Goal: Information Seeking & Learning: Learn about a topic

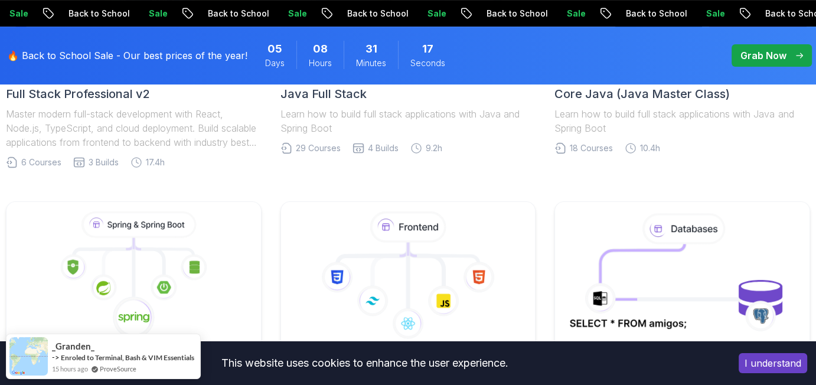
scroll to position [492, 0]
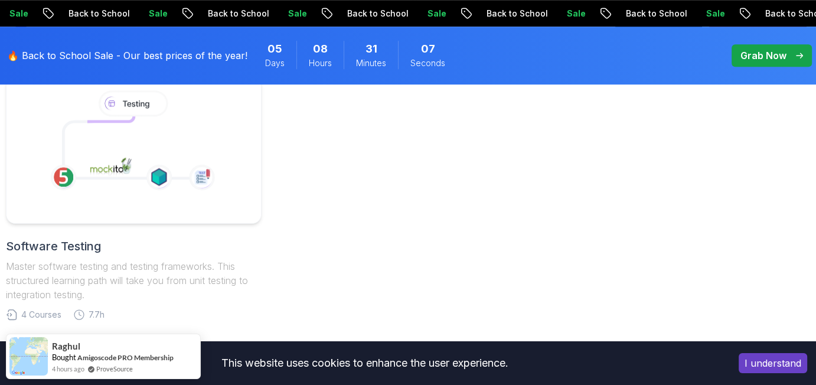
scroll to position [885, 0]
click at [157, 191] on icon at bounding box center [160, 179] width 27 height 27
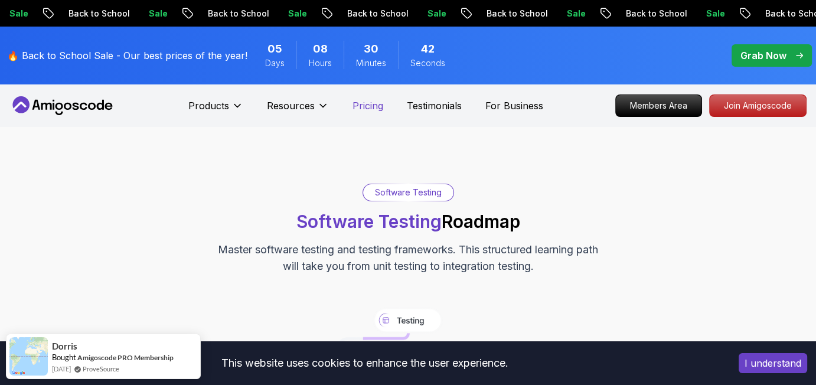
click at [371, 111] on p "Pricing" at bounding box center [367, 106] width 31 height 14
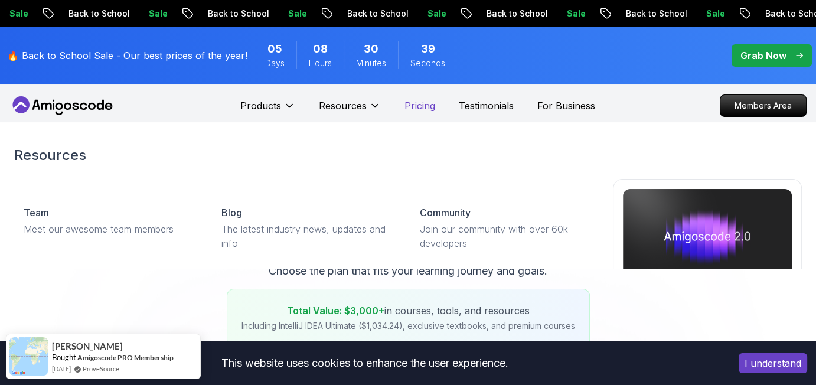
click at [421, 109] on p "Pricing" at bounding box center [419, 106] width 31 height 14
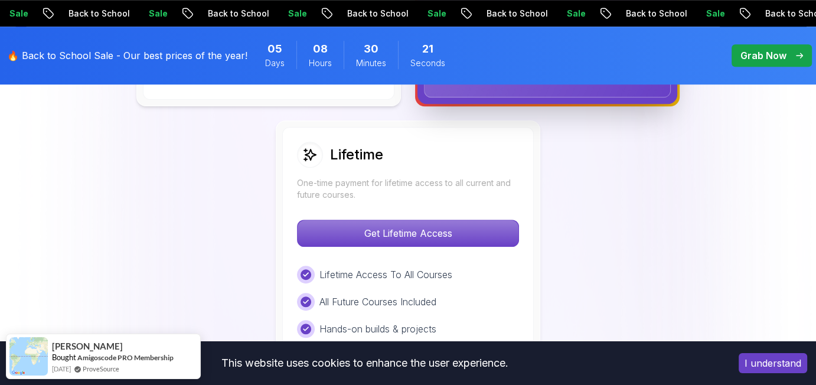
scroll to position [983, 0]
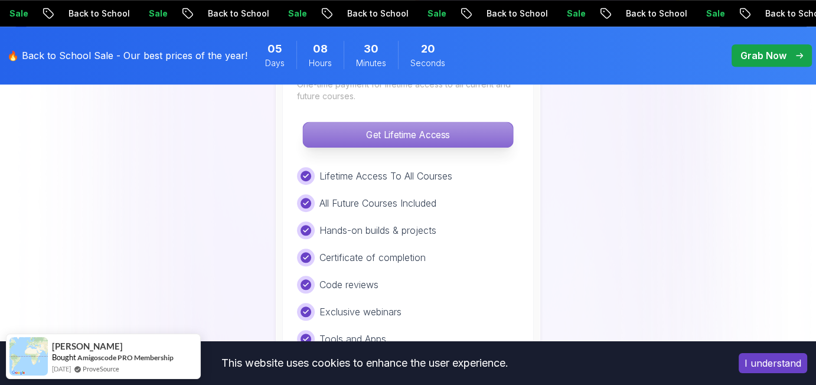
click at [441, 138] on p "Get Lifetime Access" at bounding box center [408, 134] width 210 height 25
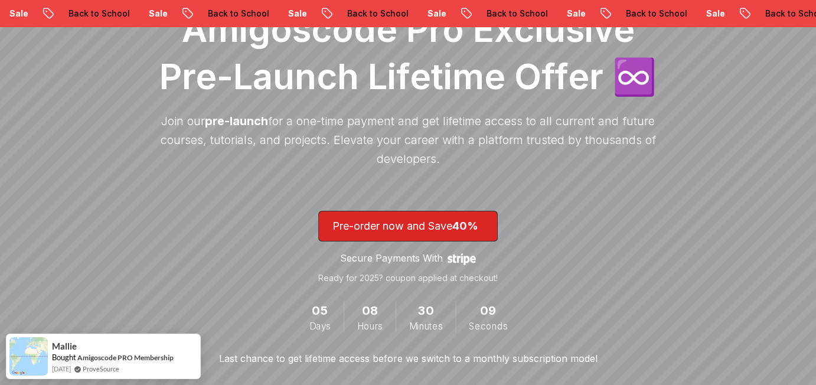
scroll to position [295, 0]
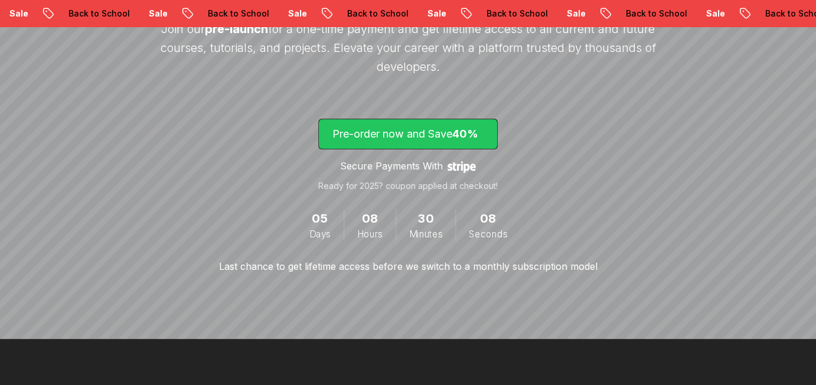
click at [431, 130] on p "Pre-order now and Save 40%" at bounding box center [407, 134] width 151 height 17
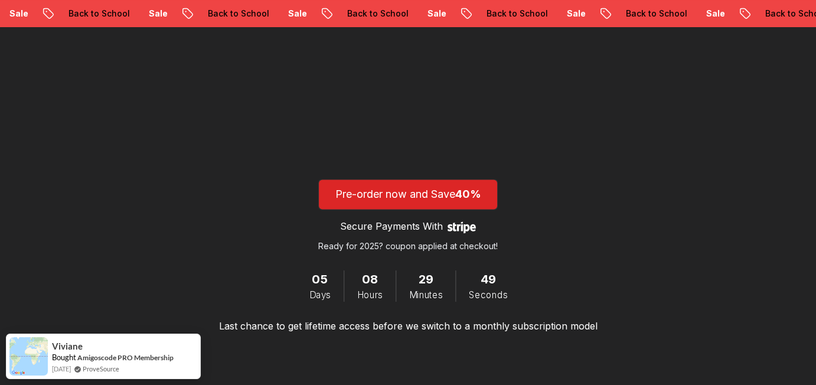
scroll to position [1979, 0]
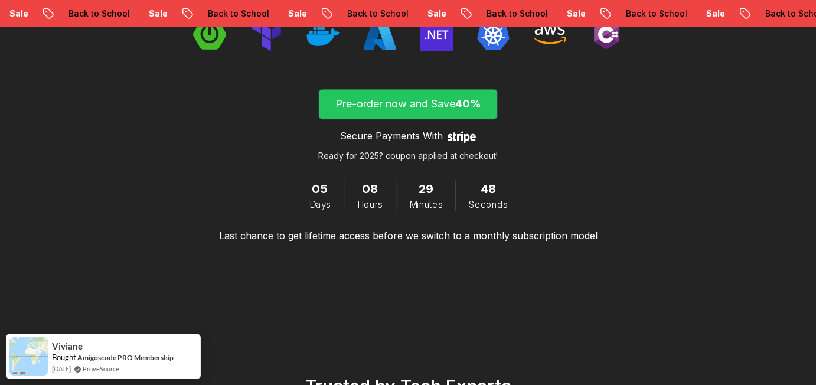
click at [409, 89] on span "submit" at bounding box center [408, 104] width 178 height 30
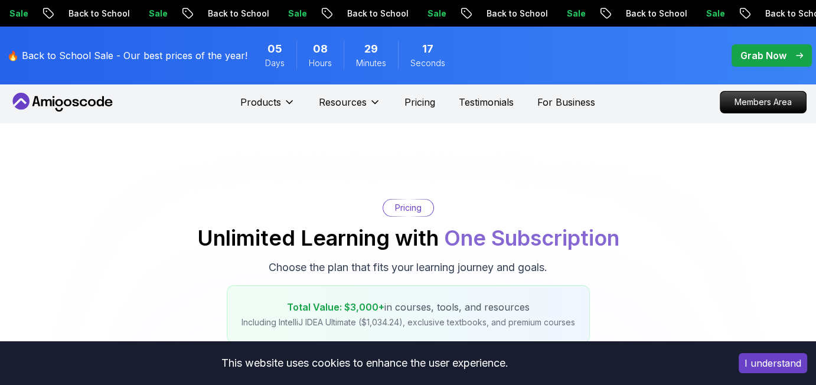
scroll to position [983, 0]
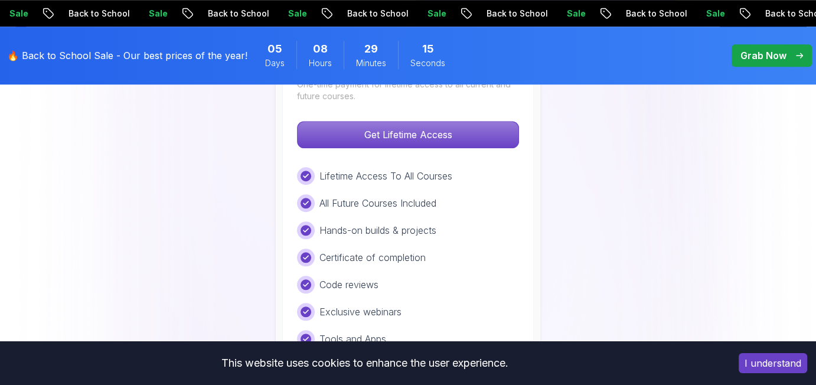
click at [772, 53] on p "Grab Now" at bounding box center [763, 55] width 46 height 14
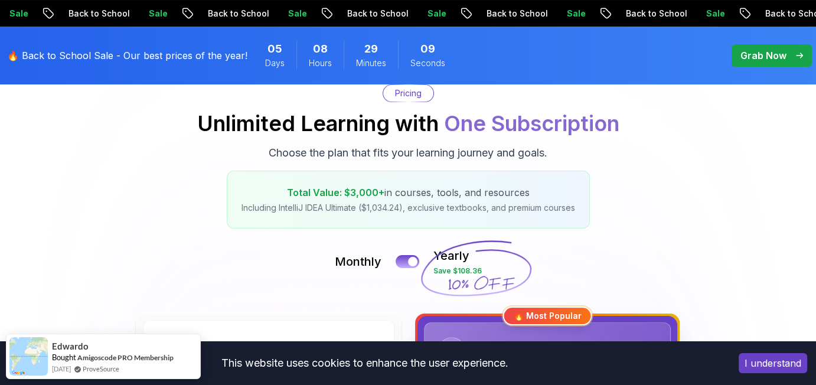
scroll to position [0, 0]
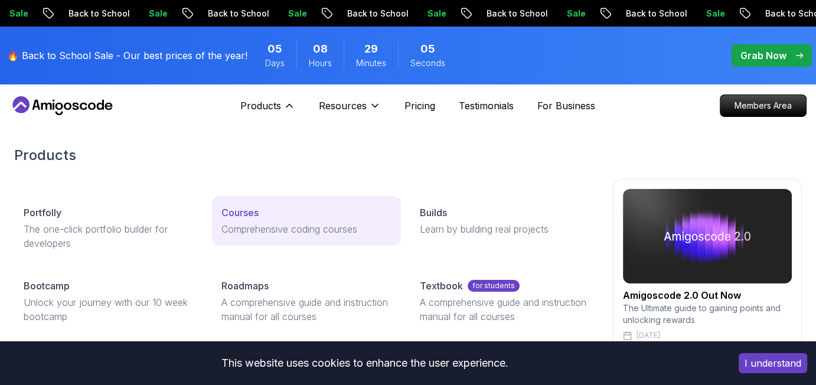
click at [247, 213] on p "Courses" at bounding box center [239, 212] width 37 height 14
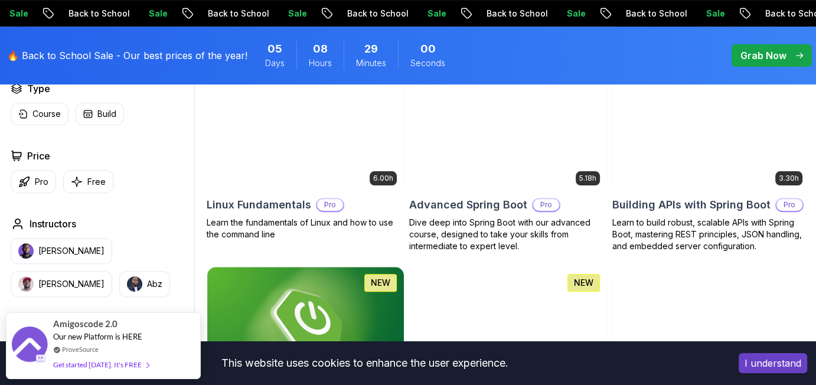
scroll to position [393, 0]
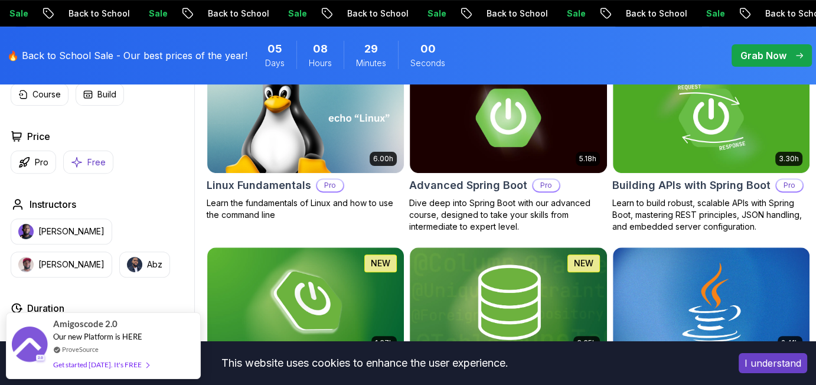
click at [77, 164] on icon "button" at bounding box center [77, 162] width 12 height 12
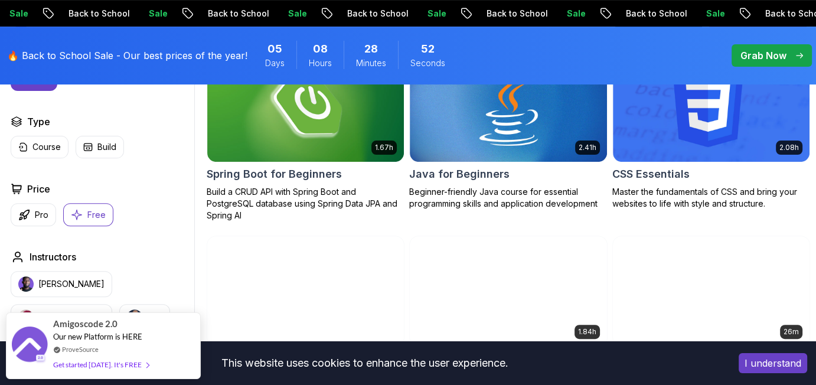
scroll to position [295, 0]
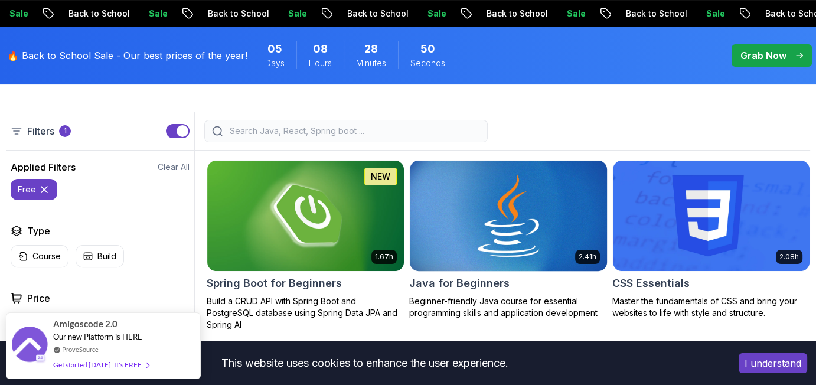
click at [558, 241] on img at bounding box center [508, 216] width 207 height 116
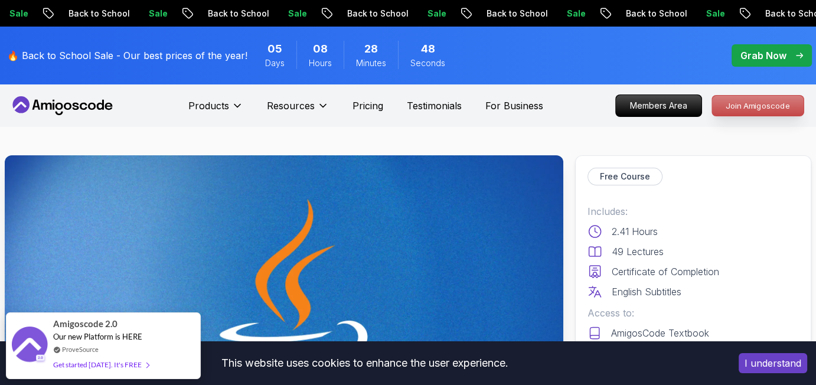
click at [741, 111] on p "Join Amigoscode" at bounding box center [757, 106] width 91 height 20
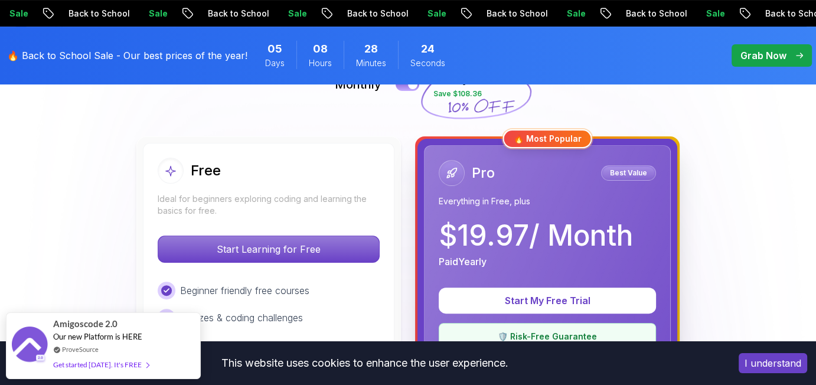
scroll to position [393, 0]
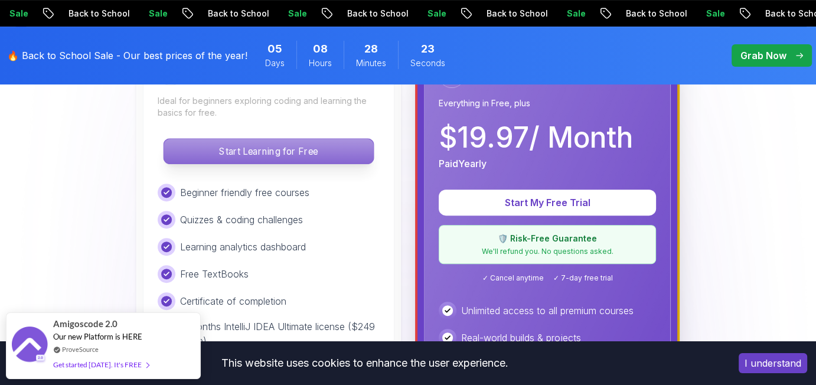
click at [313, 159] on p "Start Learning for Free" at bounding box center [268, 151] width 210 height 25
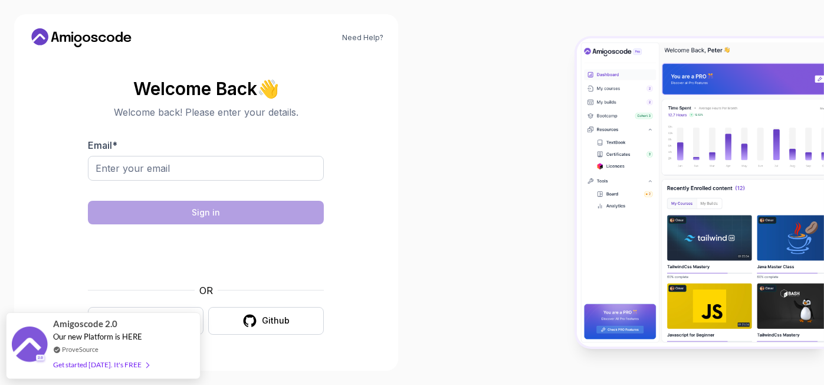
click at [247, 152] on div "Email *" at bounding box center [206, 165] width 236 height 55
click at [244, 172] on input "Email *" at bounding box center [206, 168] width 236 height 25
paste input "[EMAIL_ADDRESS][DOMAIN_NAME]"
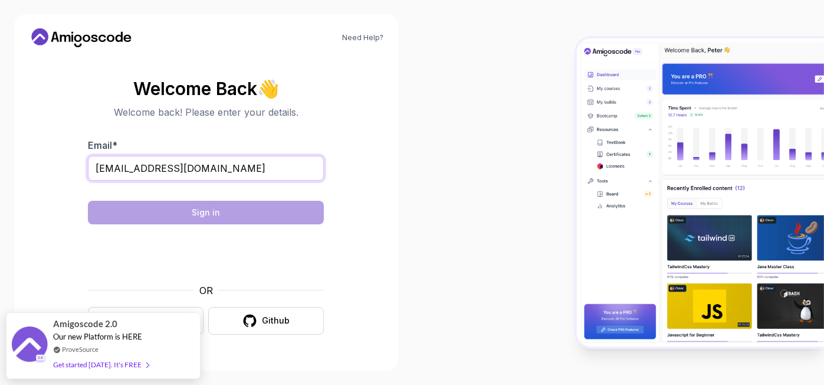
type input "[EMAIL_ADDRESS][DOMAIN_NAME]"
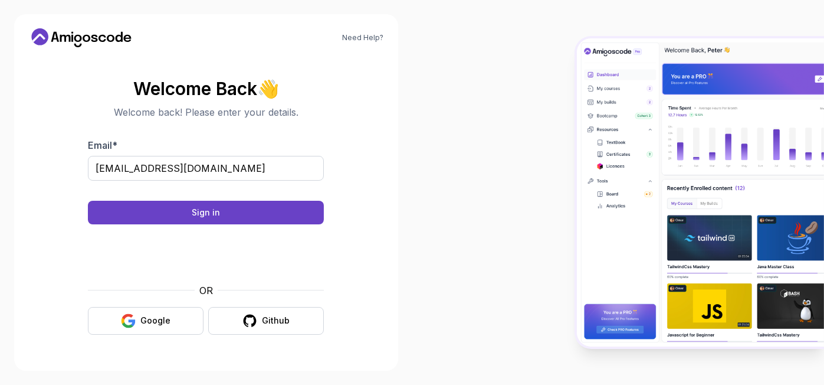
click at [257, 225] on form "Email * [EMAIL_ADDRESS][DOMAIN_NAME] Sign in OR Google Github" at bounding box center [206, 236] width 236 height 197
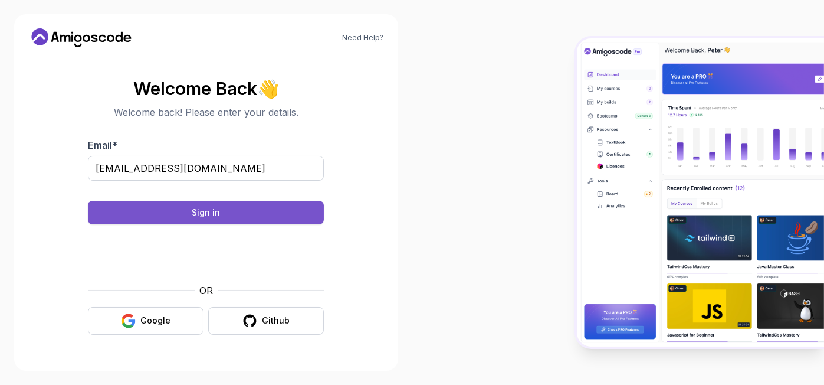
click at [257, 210] on button "Sign in" at bounding box center [206, 213] width 236 height 24
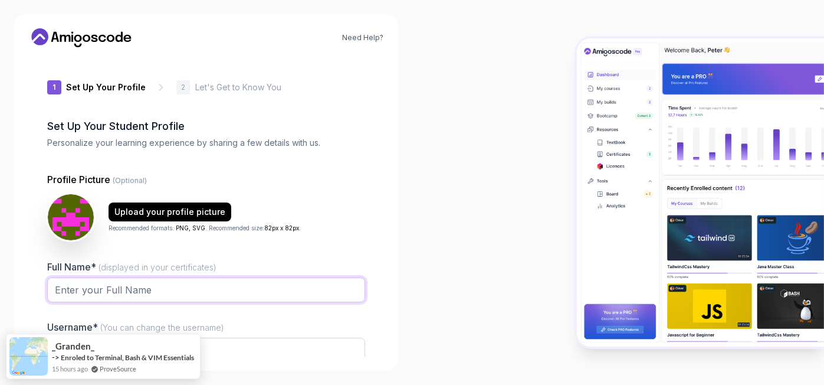
click at [197, 284] on input "Full Name* (displayed in your certificates)" at bounding box center [206, 289] width 318 height 25
paste input "[EMAIL_ADDRESS][DOMAIN_NAME]"
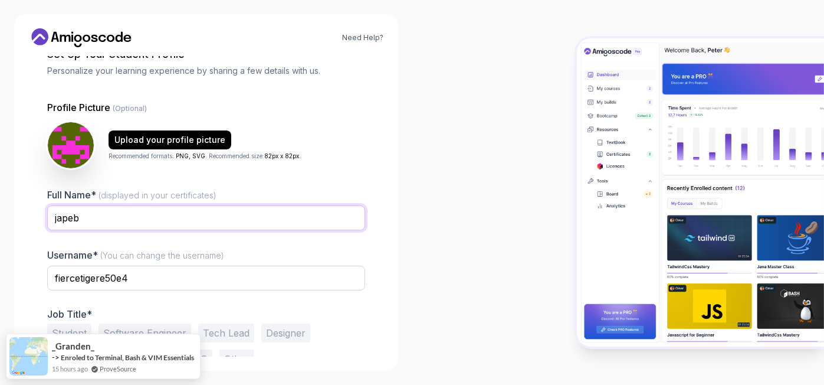
scroll to position [106, 0]
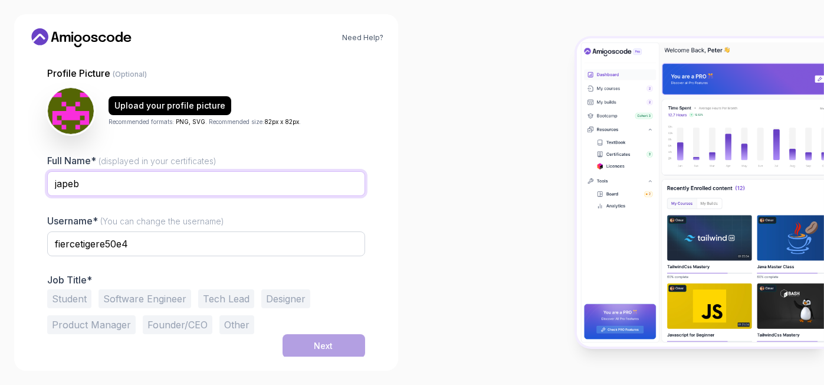
type input "japeb"
drag, startPoint x: 167, startPoint y: 247, endPoint x: 0, endPoint y: 238, distance: 167.3
click at [0, 238] on div "Need Help? 1 Set Up Your Profile 1 Set Up Your Profile 2 Let's Get to Know You …" at bounding box center [206, 192] width 413 height 385
paste input "[EMAIL_ADDRESS][DOMAIN_NAME]"
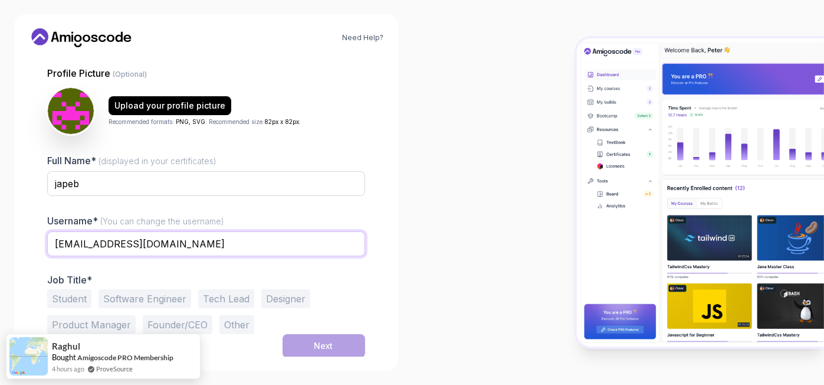
click at [225, 249] on input "[EMAIL_ADDRESS][DOMAIN_NAME]" at bounding box center [206, 243] width 318 height 25
type input "japeb"
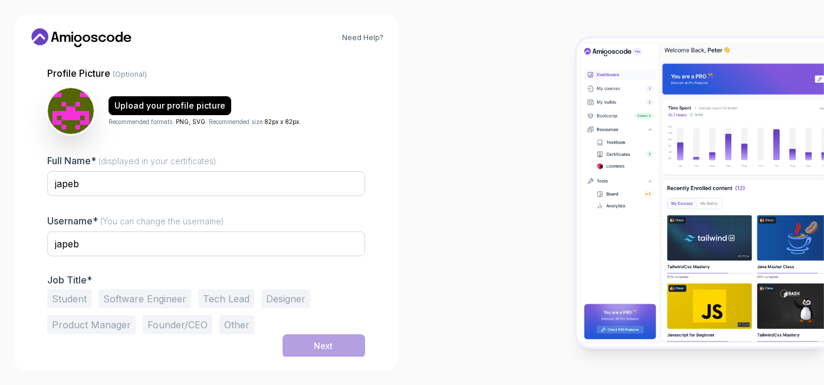
click at [80, 301] on button "Student" at bounding box center [69, 298] width 44 height 19
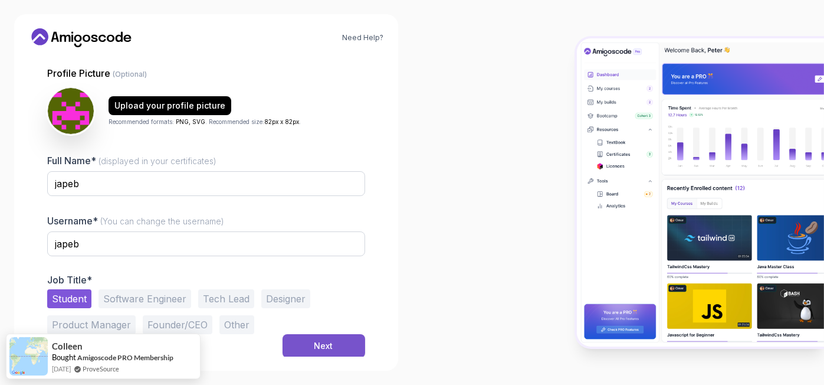
click at [335, 346] on button "Next" at bounding box center [324, 346] width 83 height 24
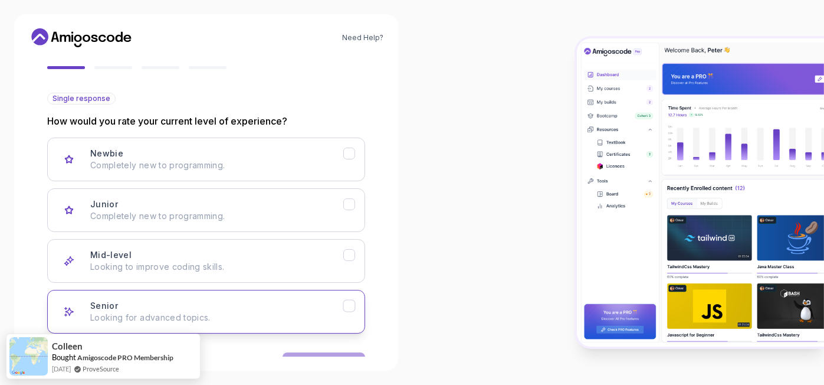
scroll to position [143, 0]
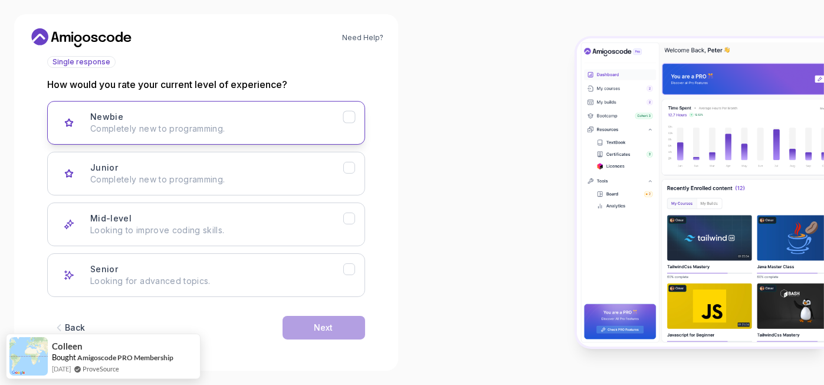
click at [159, 124] on p "Completely new to programming." at bounding box center [216, 129] width 253 height 12
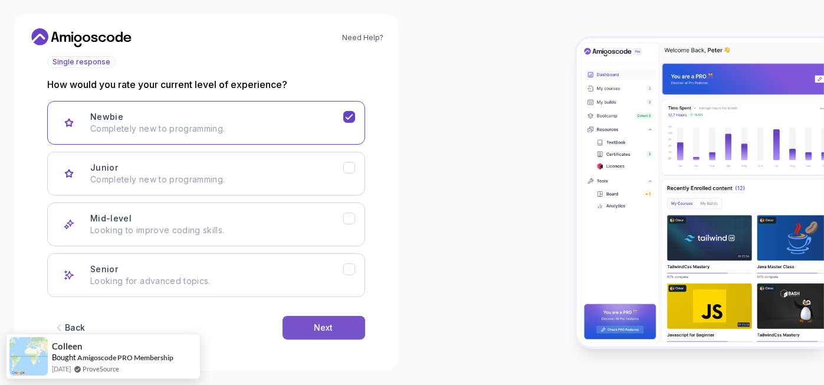
click at [308, 322] on button "Next" at bounding box center [324, 328] width 83 height 24
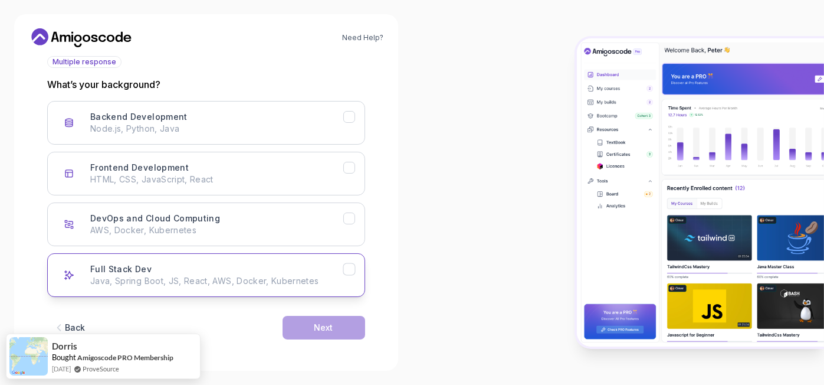
click at [150, 263] on div "Full Stack Dev Java, Spring Boot, JS, React, AWS, Docker, Kubernetes" at bounding box center [216, 275] width 253 height 24
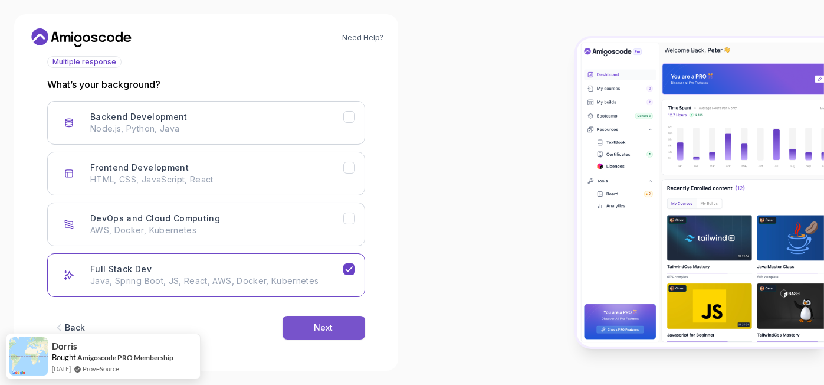
click at [299, 322] on button "Next" at bounding box center [324, 328] width 83 height 24
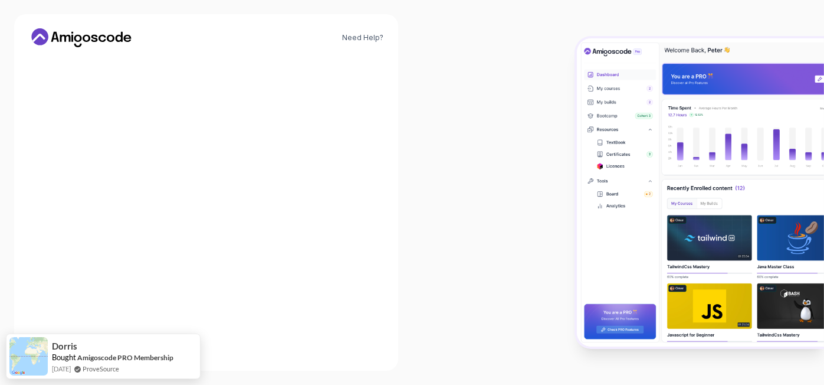
scroll to position [130, 0]
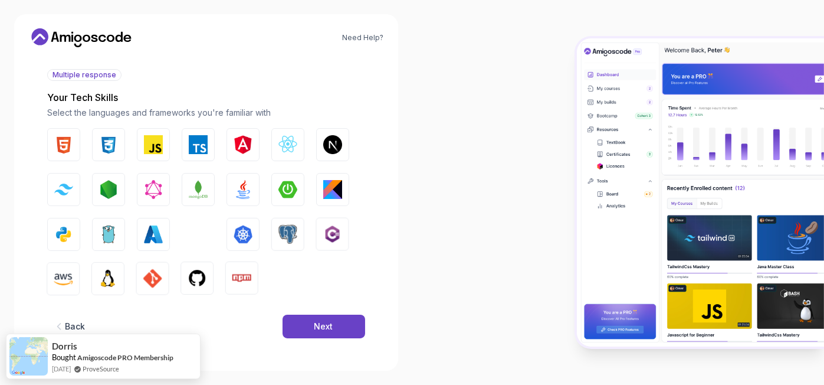
click at [299, 322] on button "Next" at bounding box center [324, 327] width 83 height 24
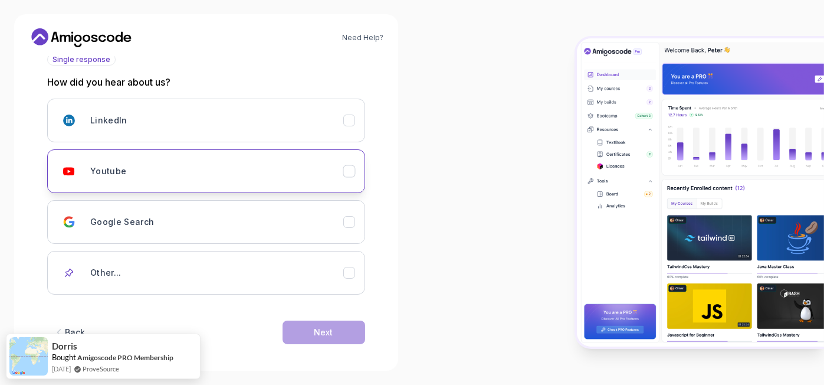
scroll to position [150, 0]
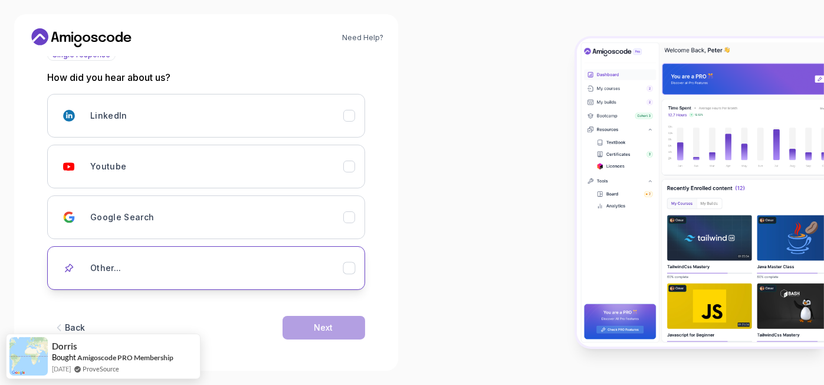
click at [99, 272] on h3 "Other..." at bounding box center [105, 268] width 31 height 12
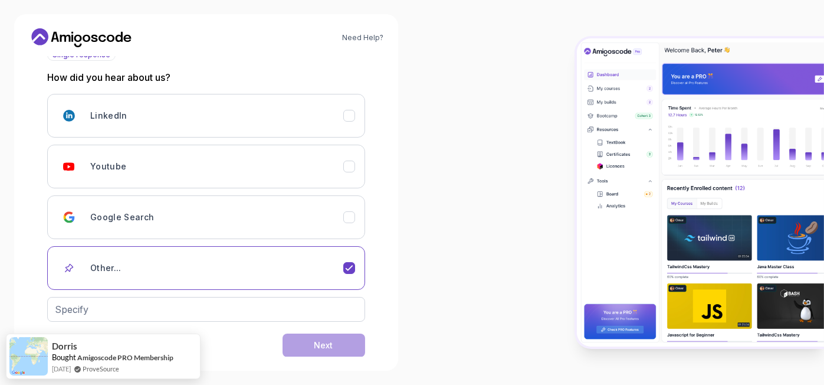
scroll to position [168, 0]
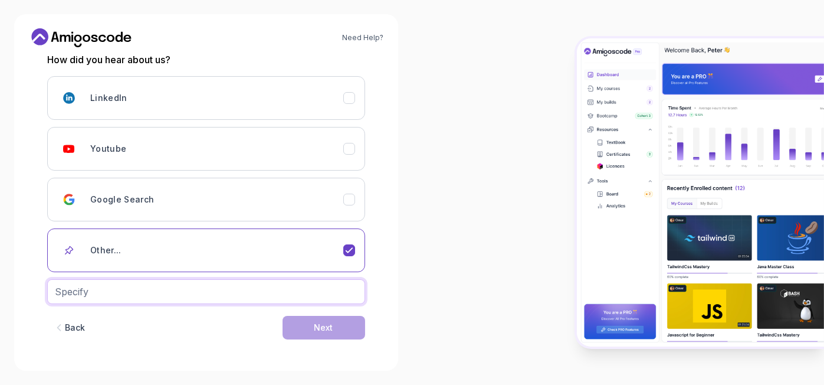
click at [189, 289] on input "text" at bounding box center [206, 291] width 318 height 25
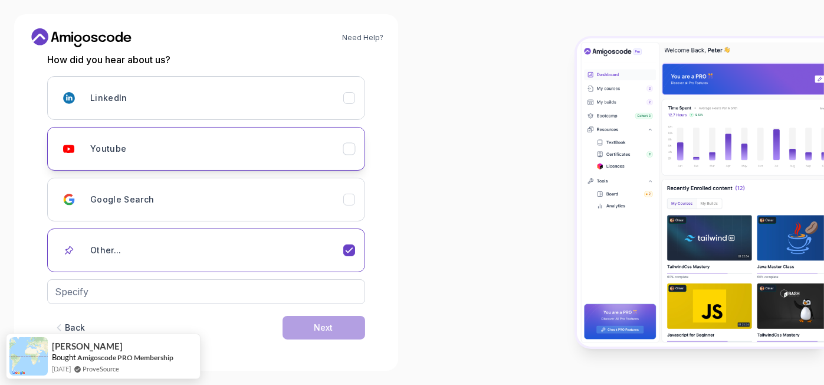
click at [155, 146] on div "Youtube" at bounding box center [216, 149] width 253 height 24
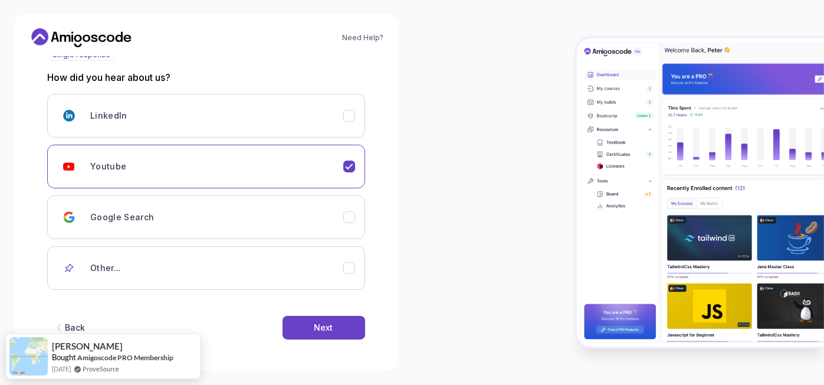
scroll to position [150, 0]
click at [319, 323] on div "Next" at bounding box center [324, 328] width 19 height 12
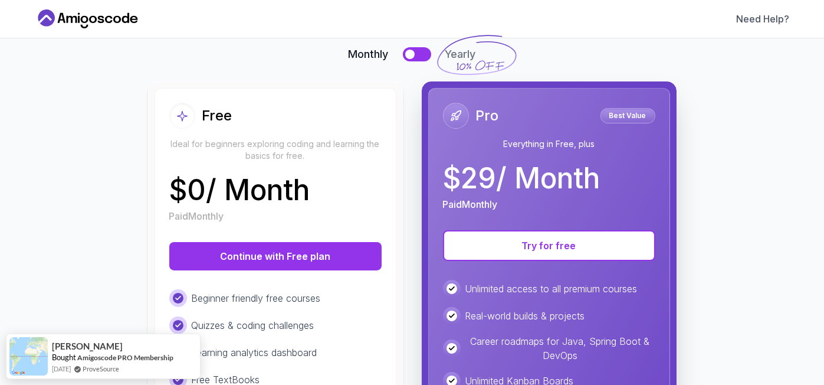
scroll to position [98, 0]
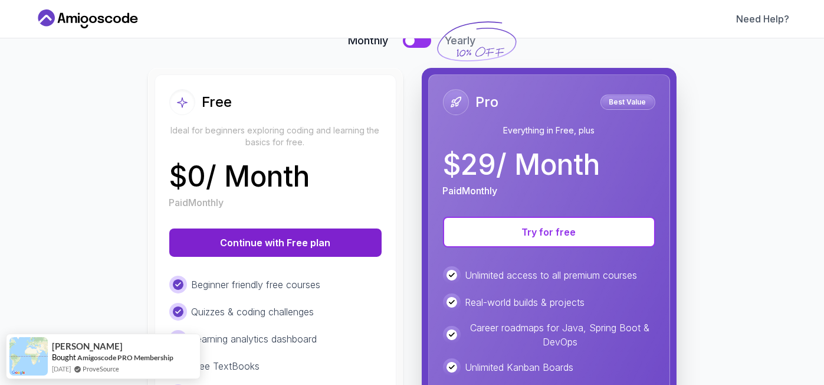
click at [313, 244] on button "Continue with Free plan" at bounding box center [275, 242] width 212 height 28
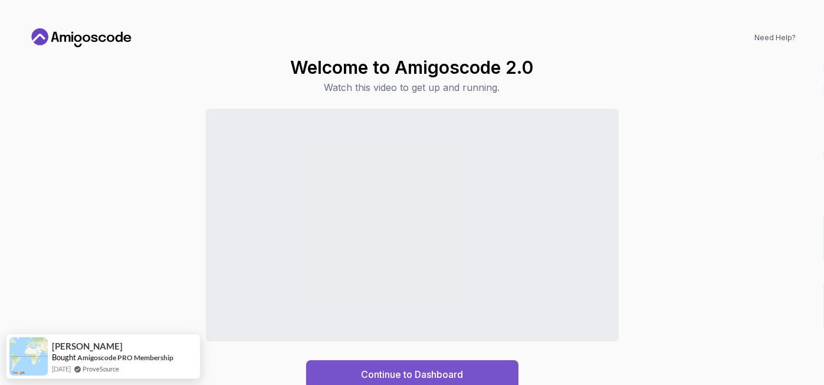
click at [415, 367] on div "Continue to Dashboard" at bounding box center [412, 374] width 102 height 14
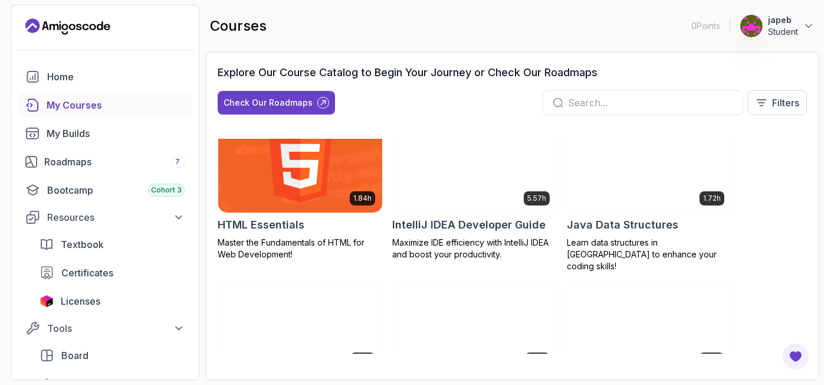
scroll to position [885, 0]
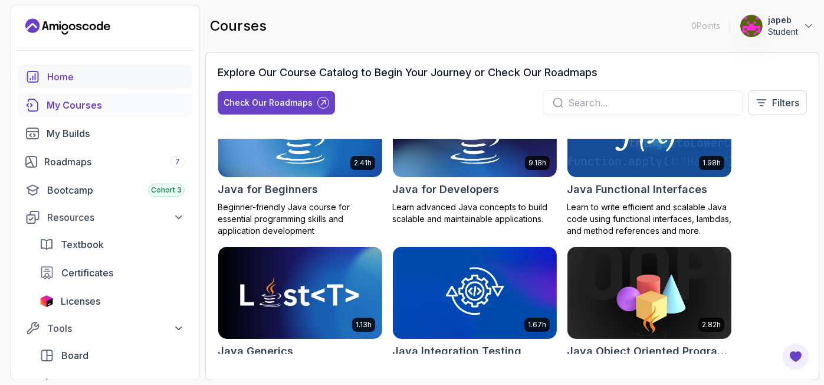
click at [73, 82] on div "Home" at bounding box center [116, 77] width 138 height 14
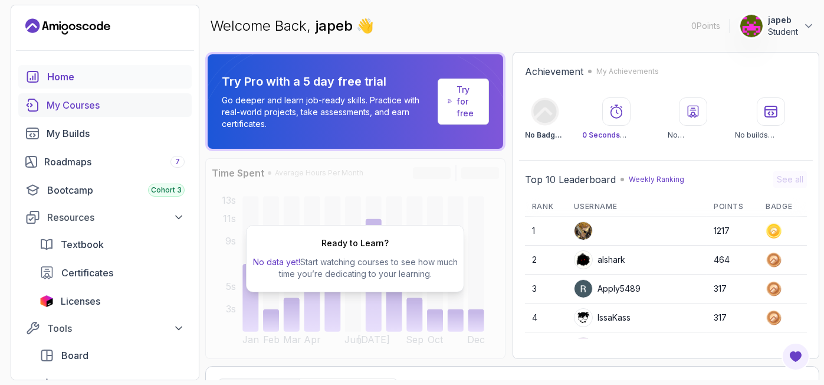
click at [81, 109] on div "My Courses" at bounding box center [116, 105] width 138 height 14
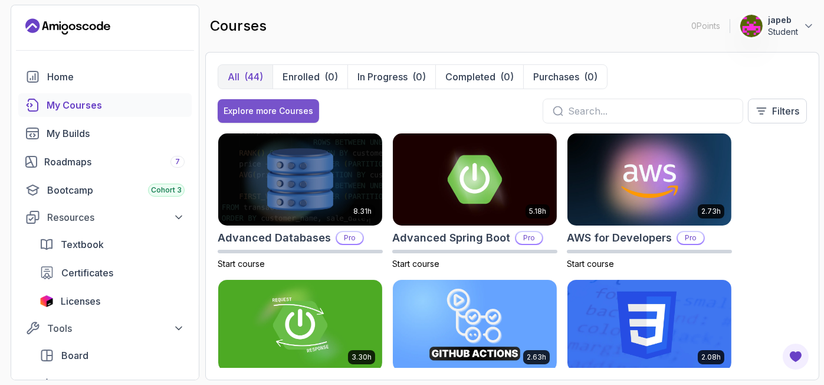
click at [291, 108] on div "Explore more Courses" at bounding box center [269, 111] width 90 height 12
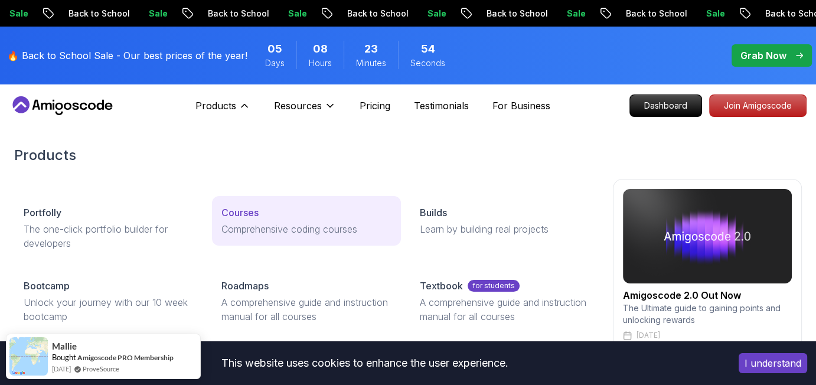
click at [270, 215] on div "Courses" at bounding box center [305, 212] width 169 height 14
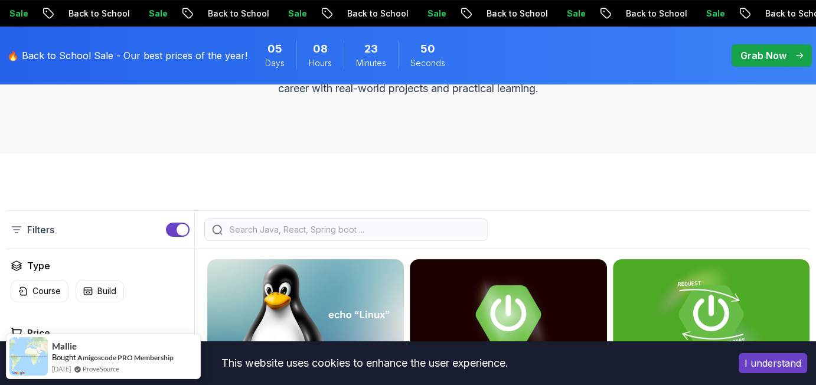
scroll to position [295, 0]
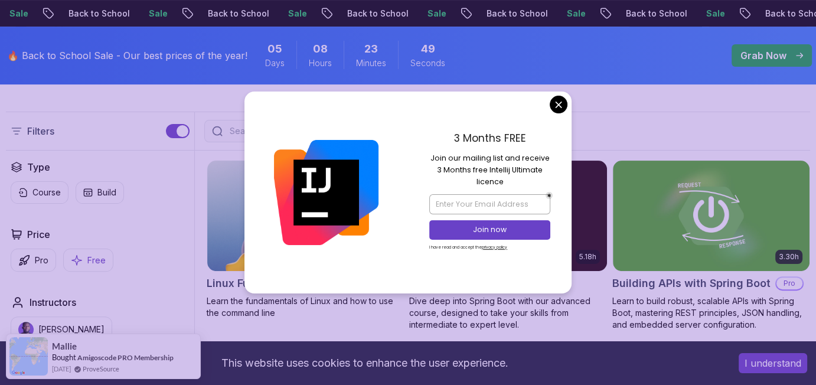
click at [83, 254] on button "Free" at bounding box center [88, 259] width 50 height 23
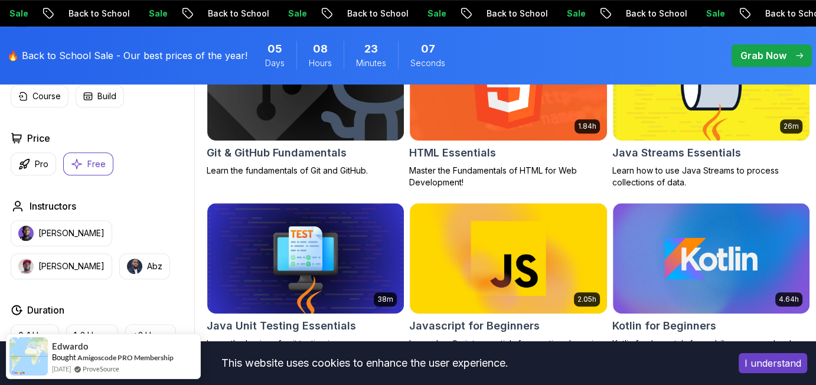
scroll to position [590, 0]
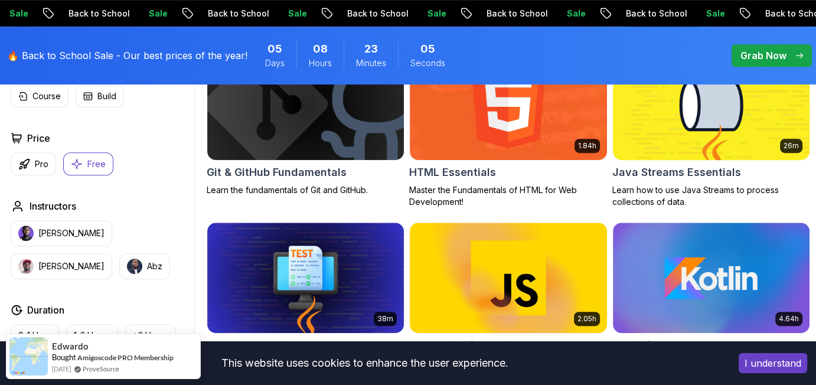
click at [644, 172] on h2 "Java Streams Essentials" at bounding box center [676, 172] width 129 height 17
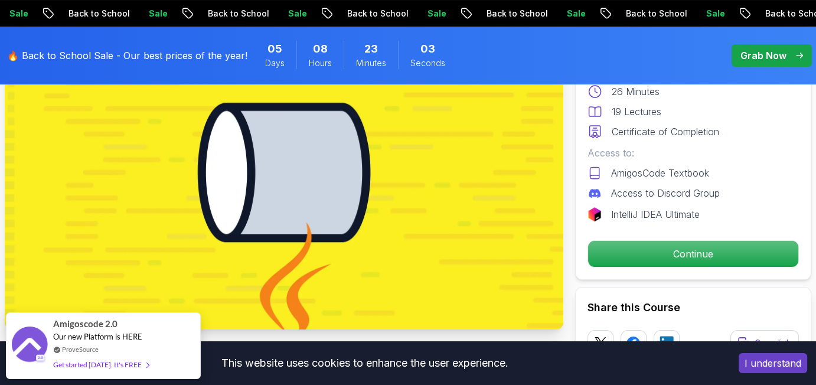
scroll to position [197, 0]
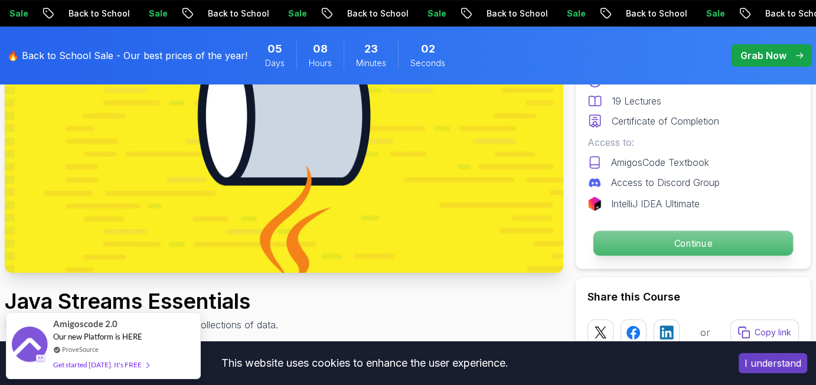
click at [672, 238] on p "Continue" at bounding box center [692, 243] width 199 height 25
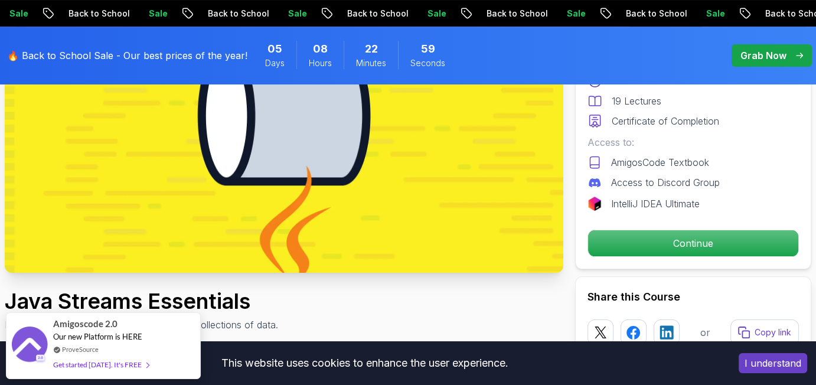
scroll to position [393, 0]
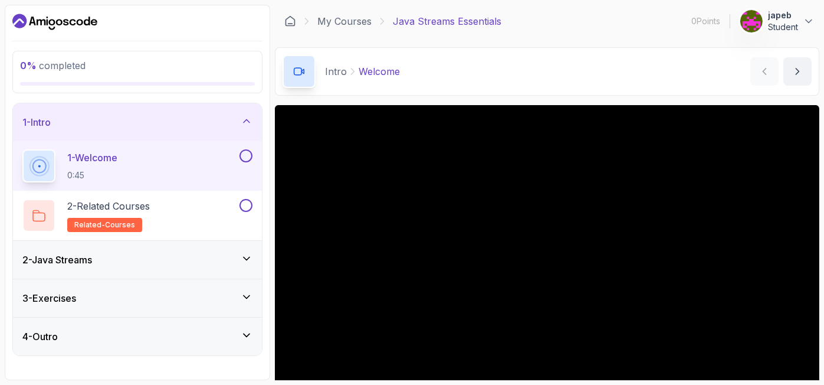
click at [248, 261] on icon at bounding box center [247, 259] width 12 height 12
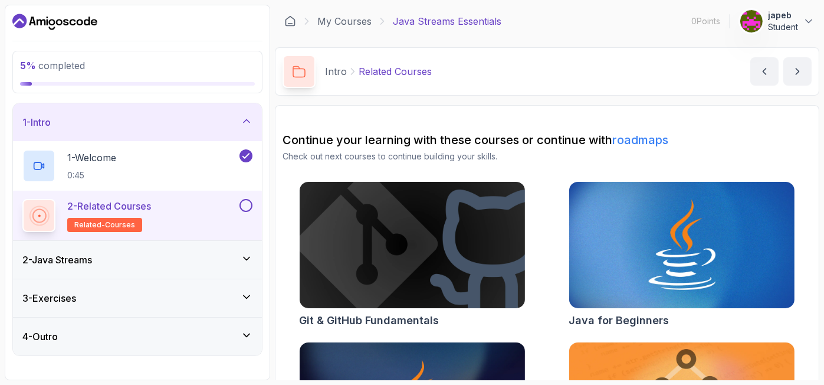
click at [104, 254] on div "2 - Java Streams" at bounding box center [137, 260] width 230 height 14
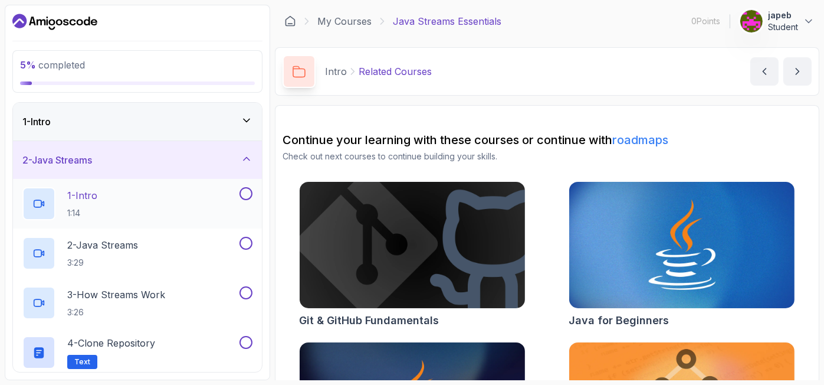
click at [97, 207] on p "1:14" at bounding box center [82, 213] width 30 height 12
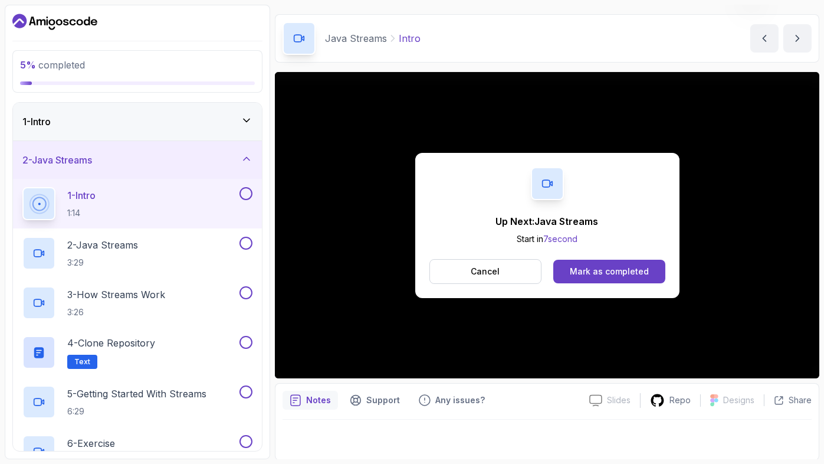
scroll to position [98, 0]
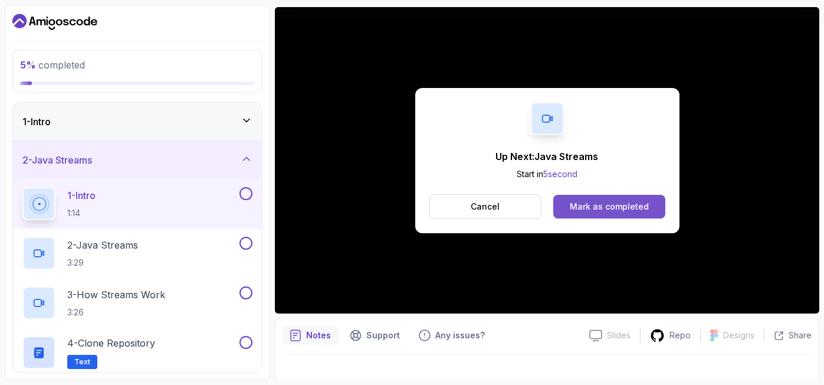
click at [568, 214] on button "Mark as completed" at bounding box center [610, 207] width 112 height 24
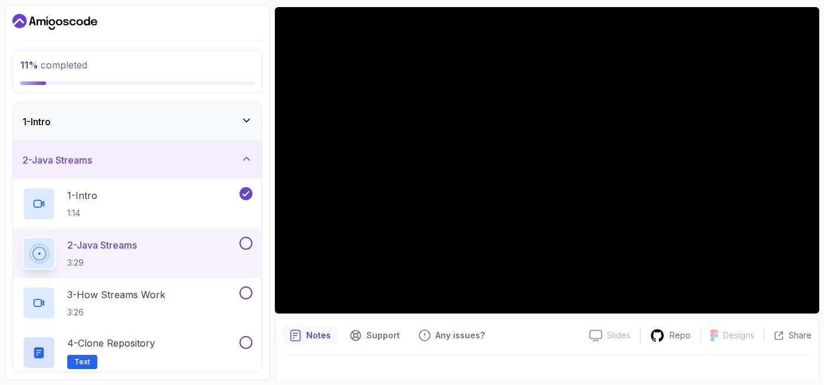
scroll to position [33, 0]
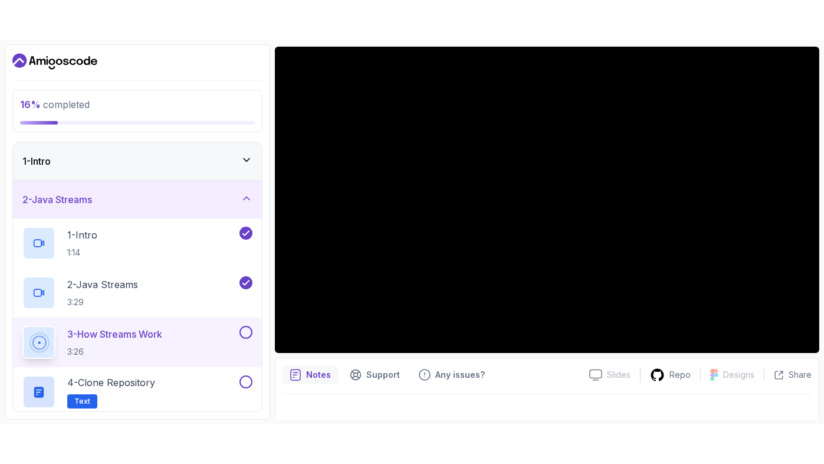
scroll to position [33, 0]
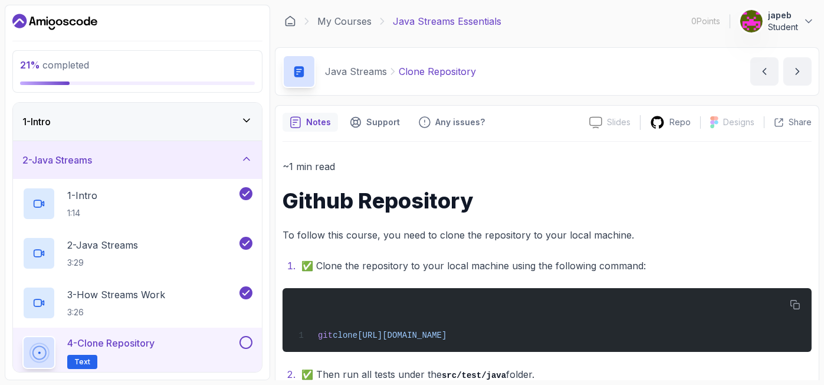
scroll to position [30, 0]
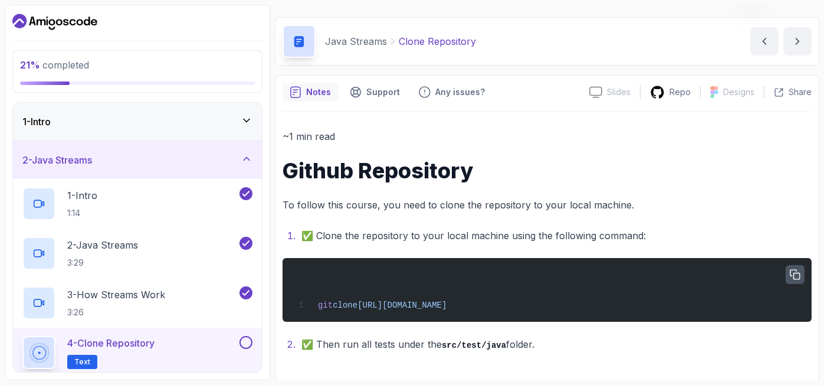
click at [803, 271] on button "button" at bounding box center [795, 274] width 19 height 19
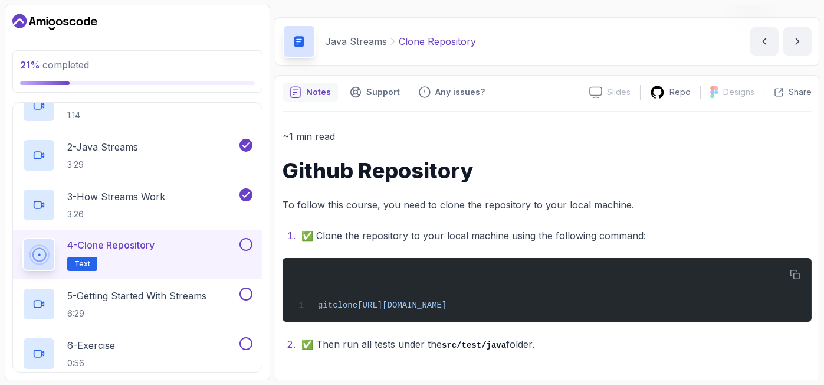
click at [248, 244] on button at bounding box center [246, 244] width 13 height 13
click at [796, 33] on button "next content" at bounding box center [798, 41] width 28 height 28
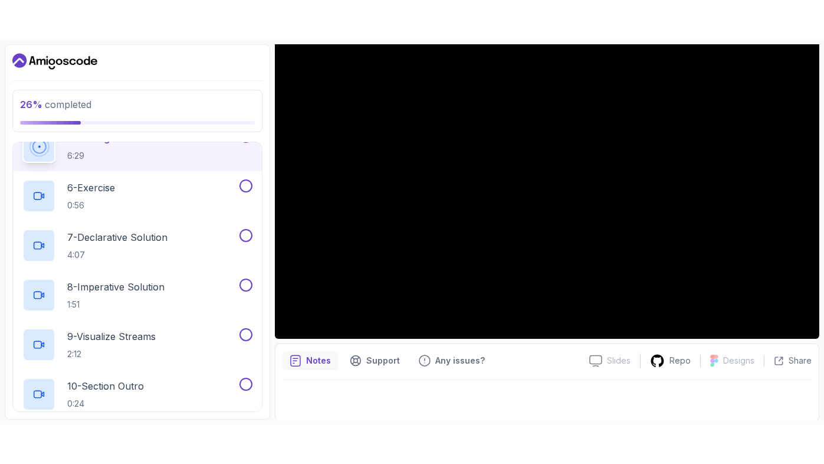
scroll to position [33, 0]
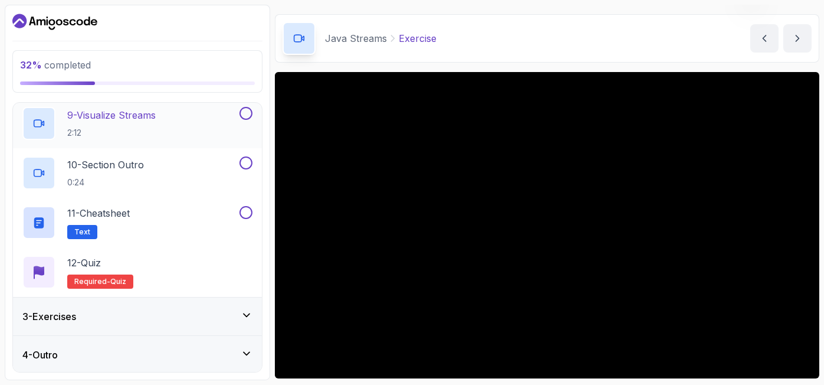
scroll to position [378, 0]
